Goal: Complete application form: Complete application form

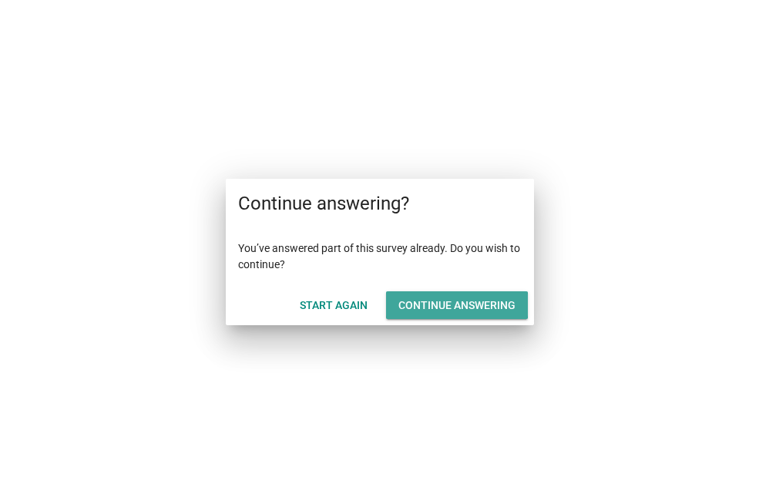
click at [444, 299] on div "Continue answering" at bounding box center [457, 306] width 117 height 16
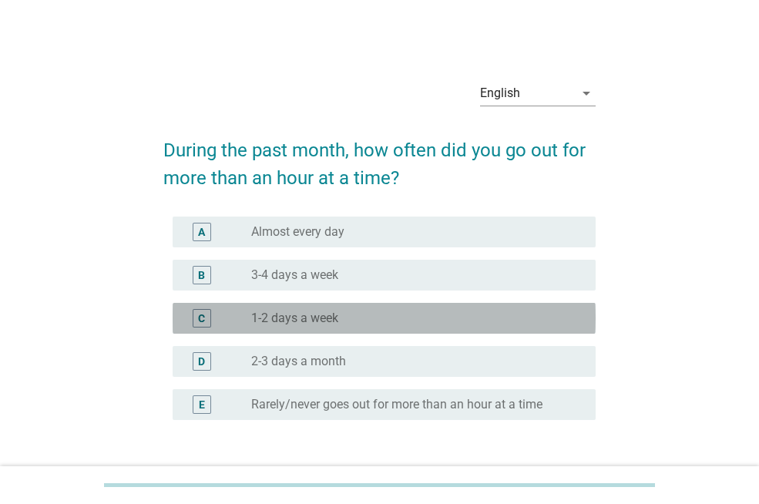
click at [286, 314] on label "1-2 days a week" at bounding box center [294, 318] width 87 height 15
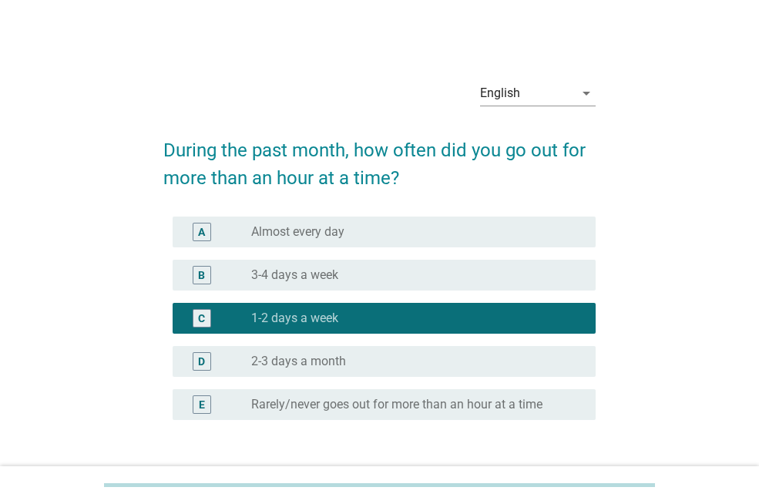
scroll to position [114, 0]
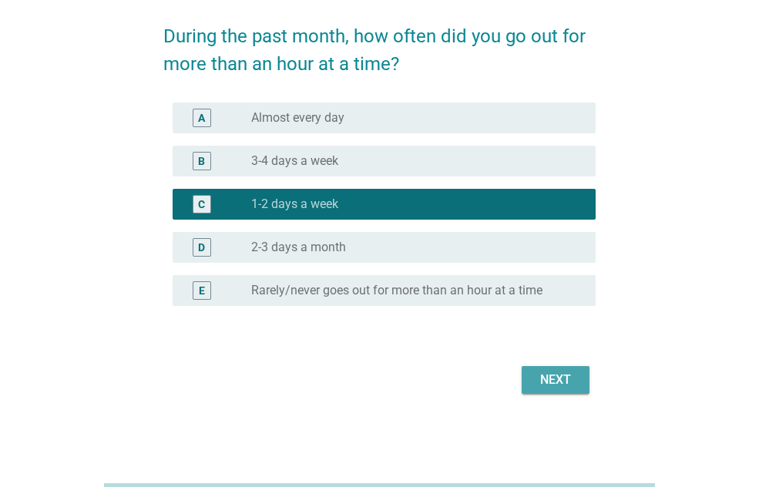
click at [545, 385] on div "Next" at bounding box center [555, 380] width 43 height 19
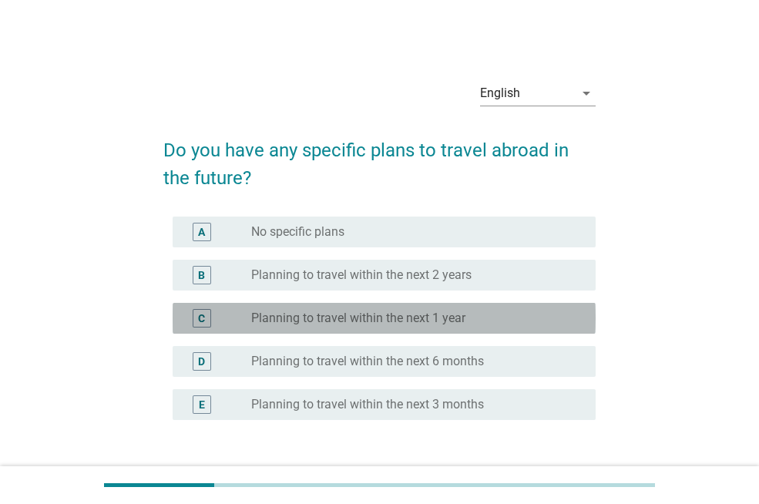
click at [374, 314] on label "Planning to travel within the next 1 year" at bounding box center [358, 318] width 214 height 15
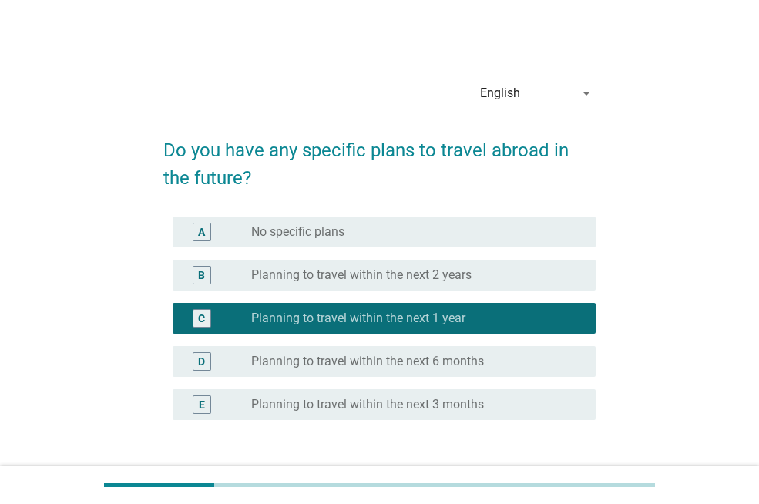
scroll to position [114, 0]
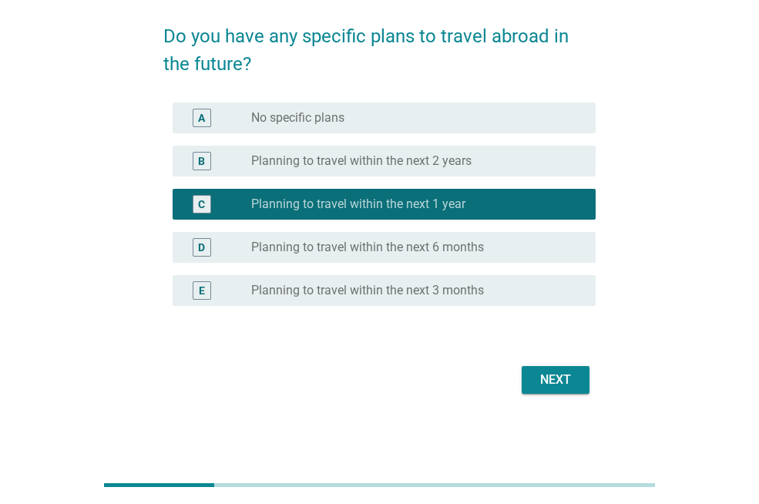
click at [538, 382] on div "Next" at bounding box center [555, 380] width 43 height 19
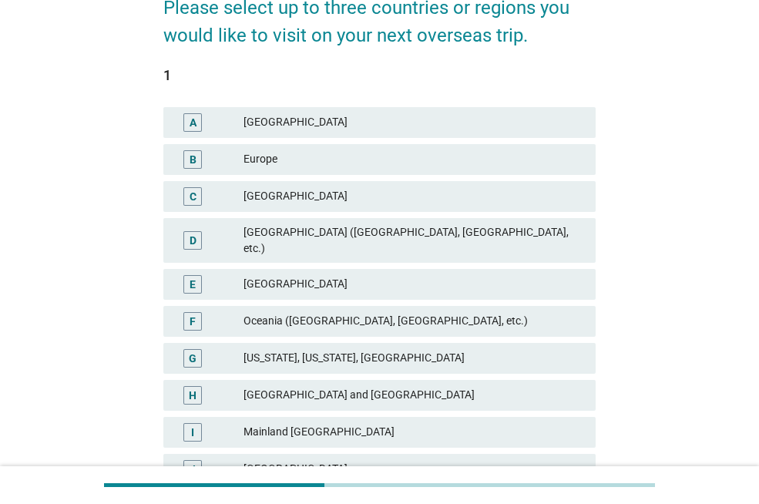
scroll to position [140, 0]
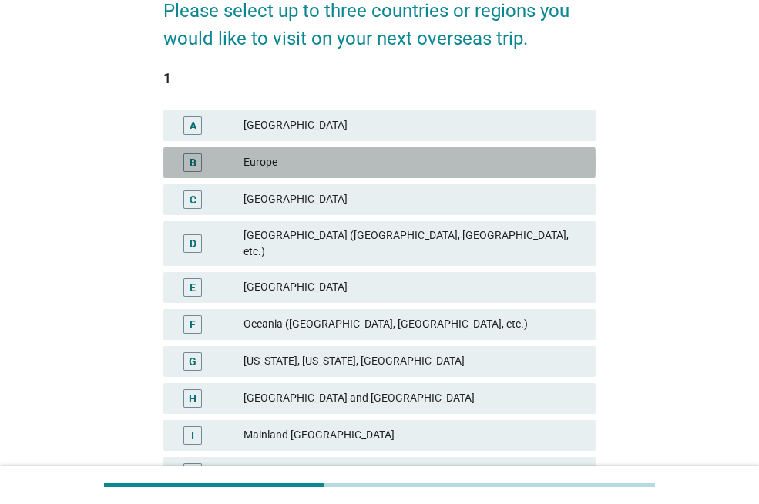
click at [478, 176] on div "B Europe" at bounding box center [379, 162] width 432 height 31
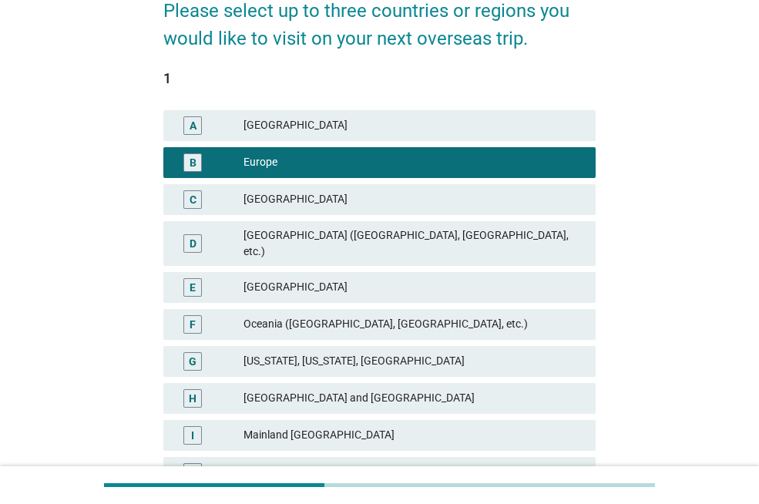
scroll to position [388, 0]
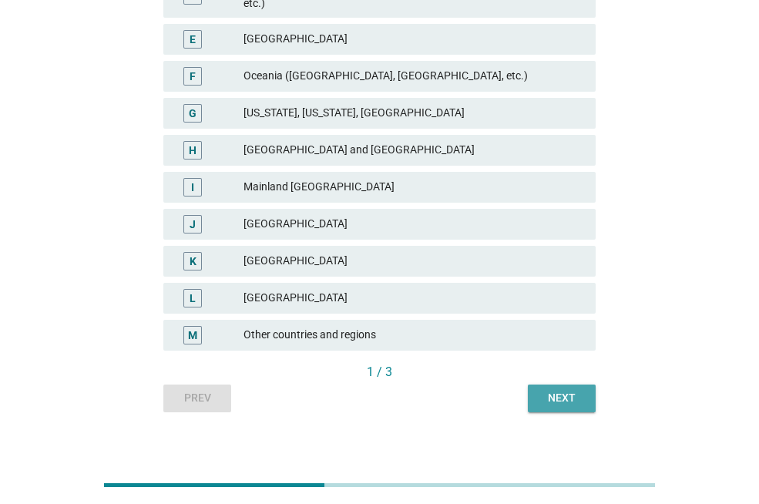
click at [580, 390] on div "Next" at bounding box center [561, 398] width 43 height 16
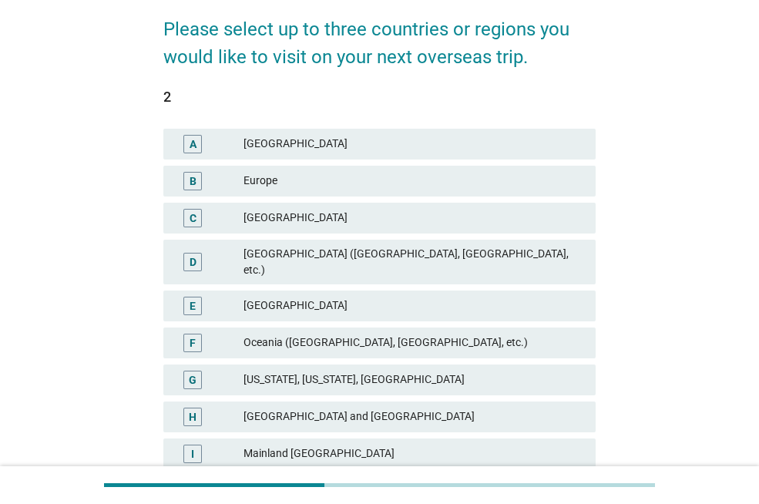
scroll to position [109, 0]
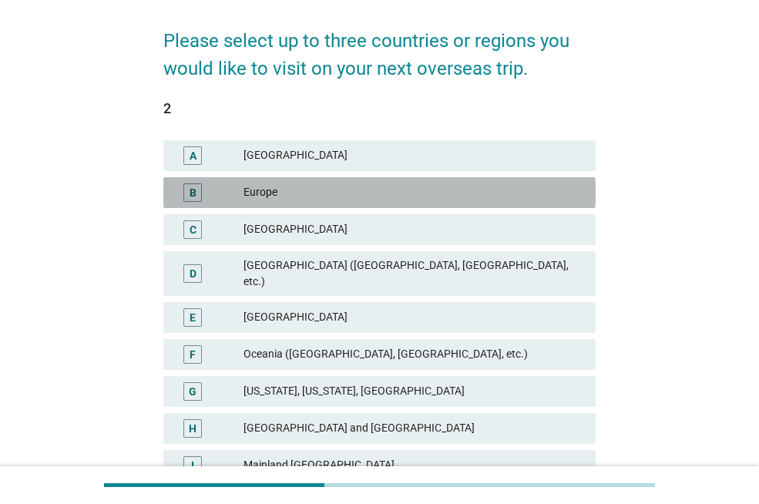
click at [424, 187] on div "Europe" at bounding box center [414, 192] width 340 height 19
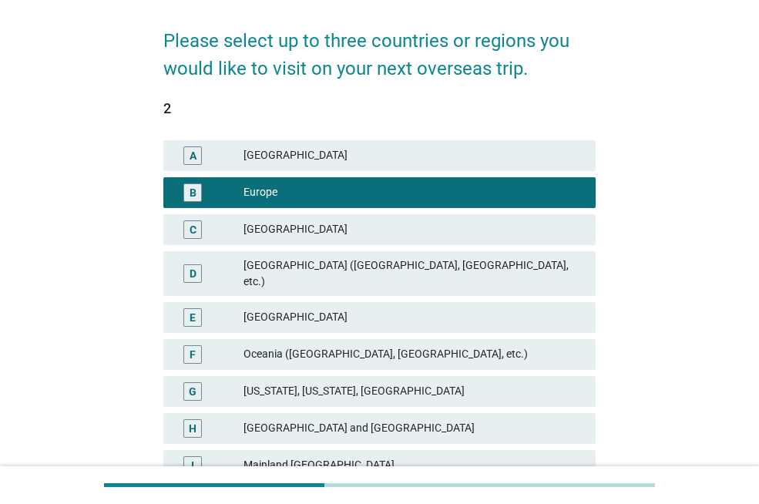
scroll to position [388, 0]
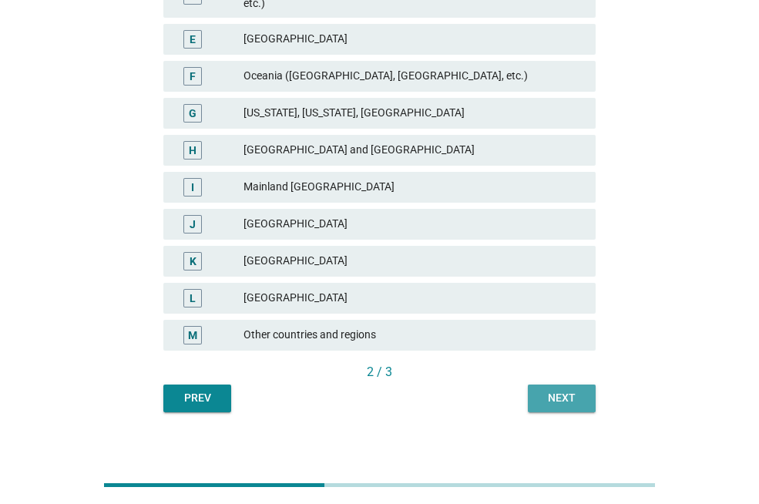
click at [570, 390] on div "Next" at bounding box center [561, 398] width 43 height 16
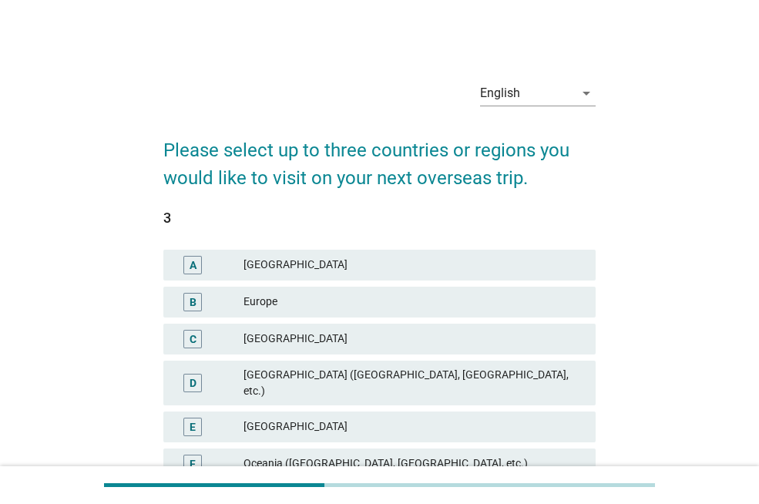
click at [479, 300] on div "Europe" at bounding box center [414, 302] width 340 height 19
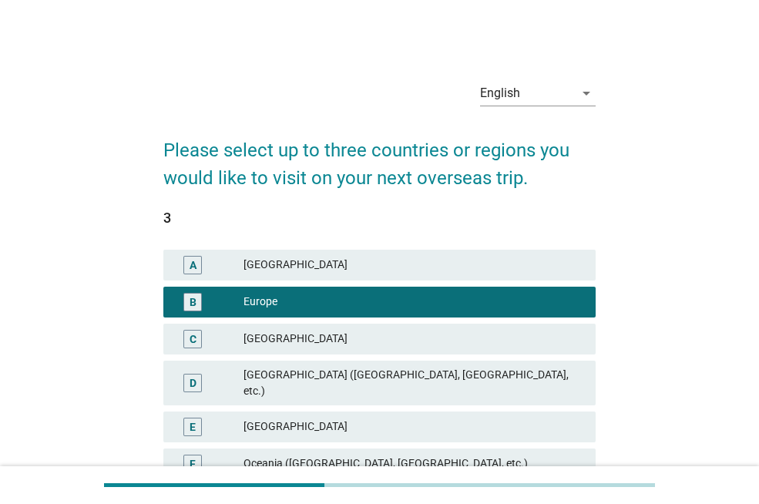
scroll to position [388, 0]
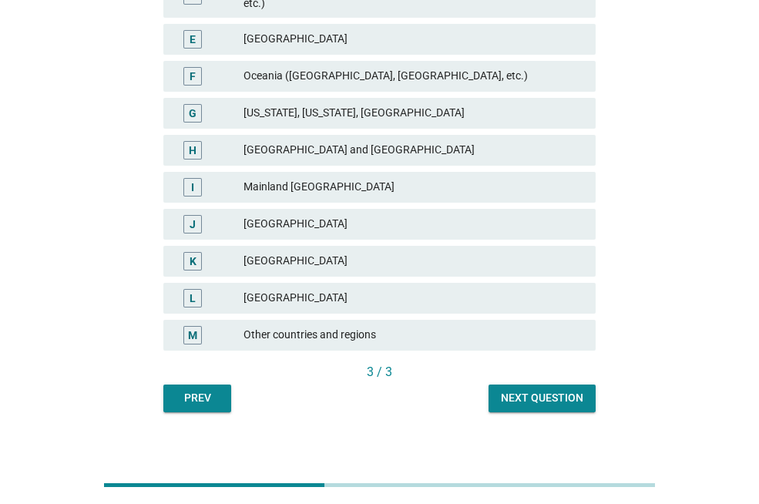
click at [569, 390] on div "Next question" at bounding box center [542, 398] width 82 height 16
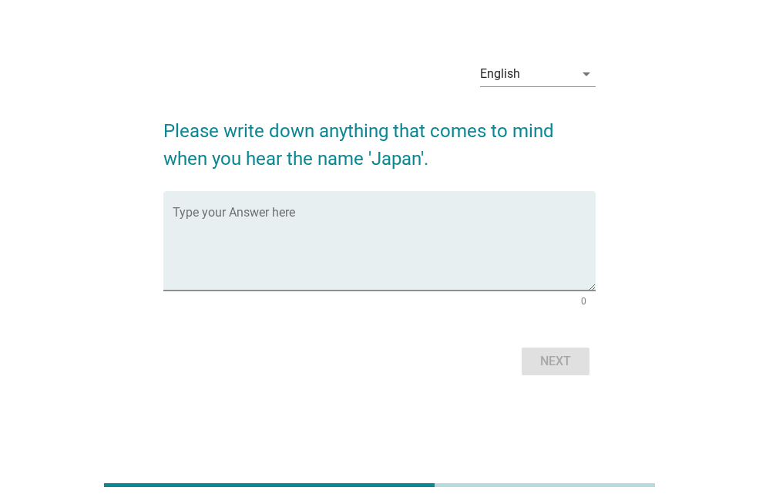
scroll to position [0, 0]
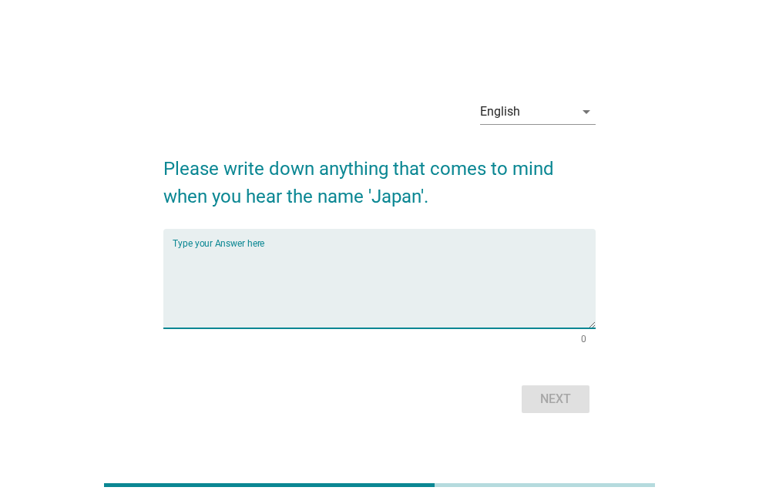
click at [291, 256] on textarea "Type your Answer here" at bounding box center [384, 287] width 423 height 81
type textarea "b"
type textarea "nature"
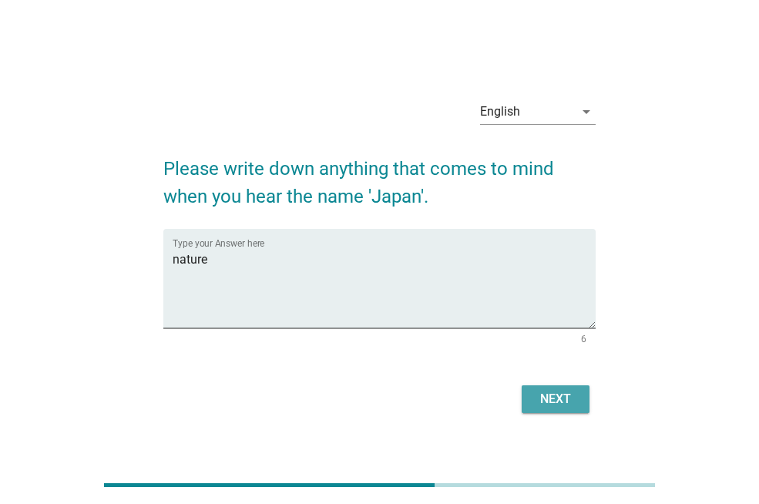
click at [543, 401] on div "Next" at bounding box center [555, 399] width 43 height 19
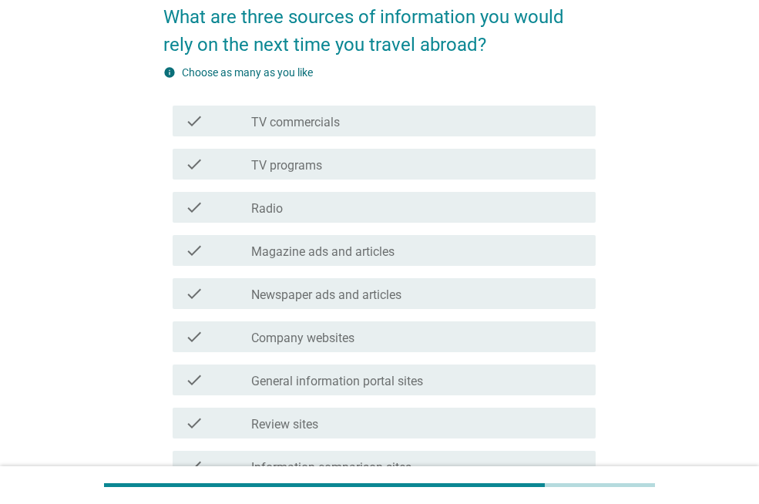
scroll to position [116, 0]
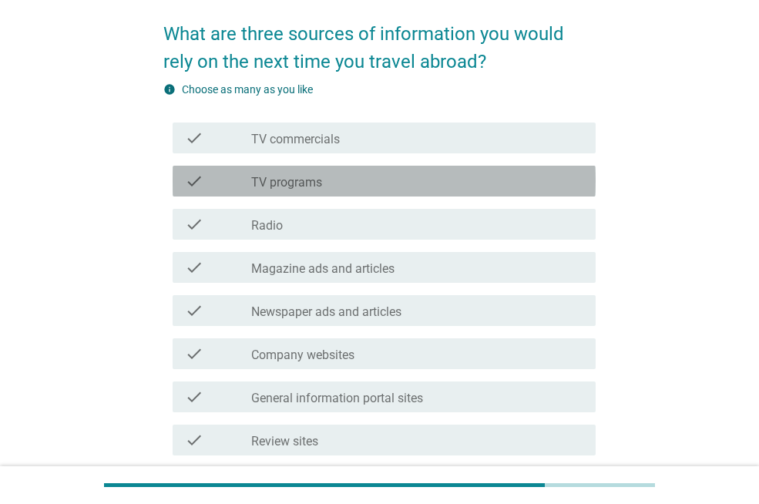
click at [339, 180] on div "check_box_outline_blank TV programs" at bounding box center [417, 181] width 332 height 19
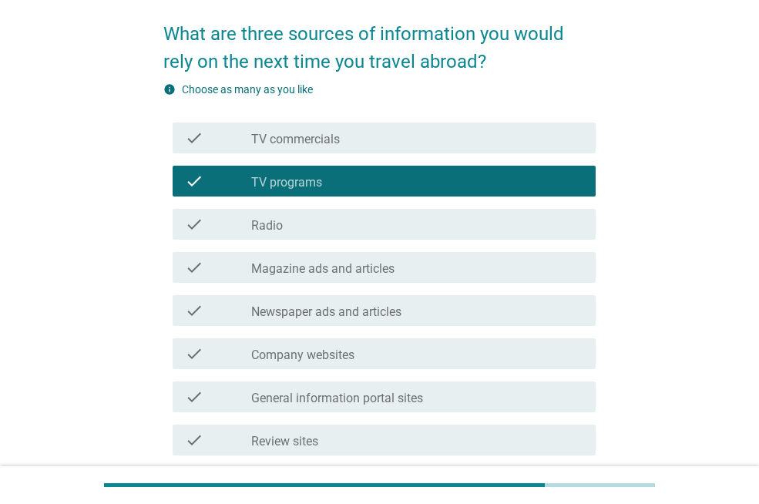
scroll to position [550, 0]
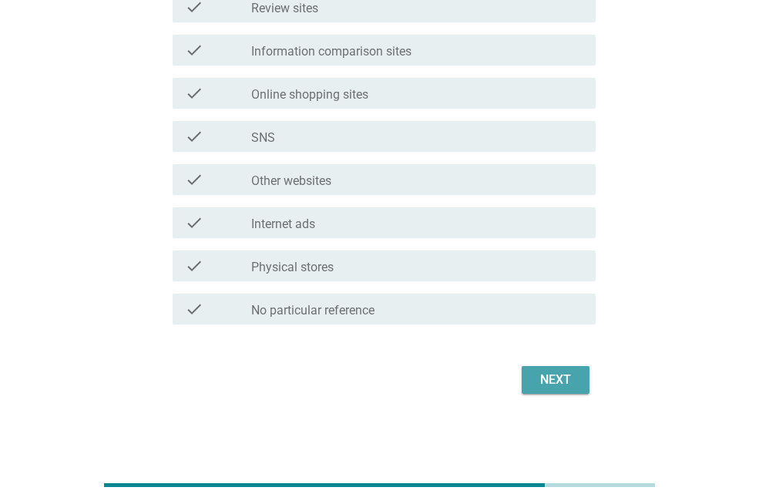
click at [560, 383] on div "Next" at bounding box center [555, 380] width 43 height 19
